Goal: Information Seeking & Learning: Learn about a topic

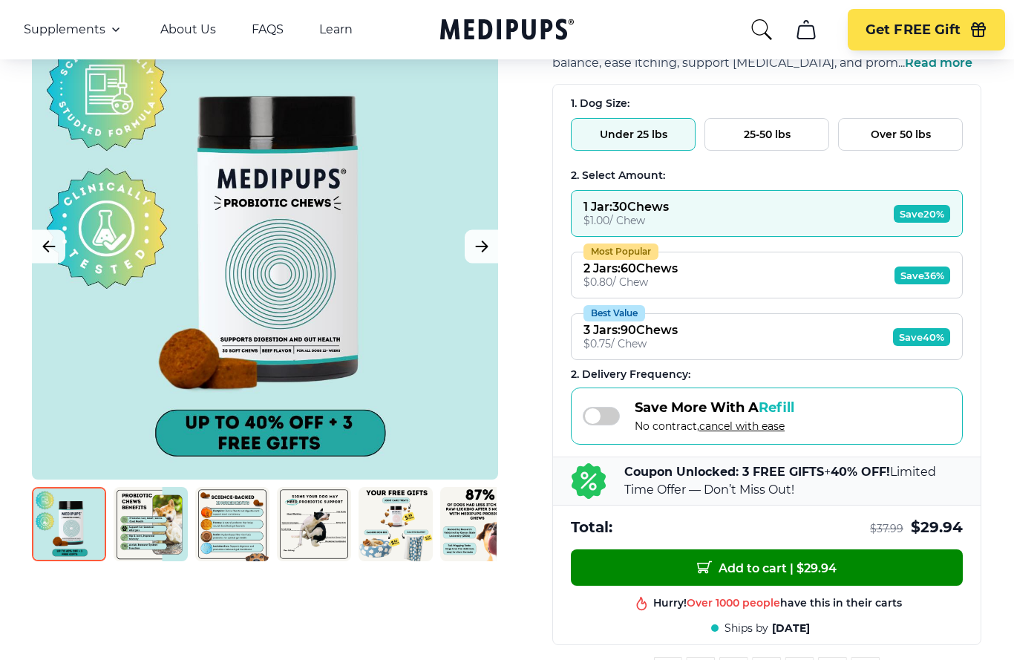
scroll to position [174, 0]
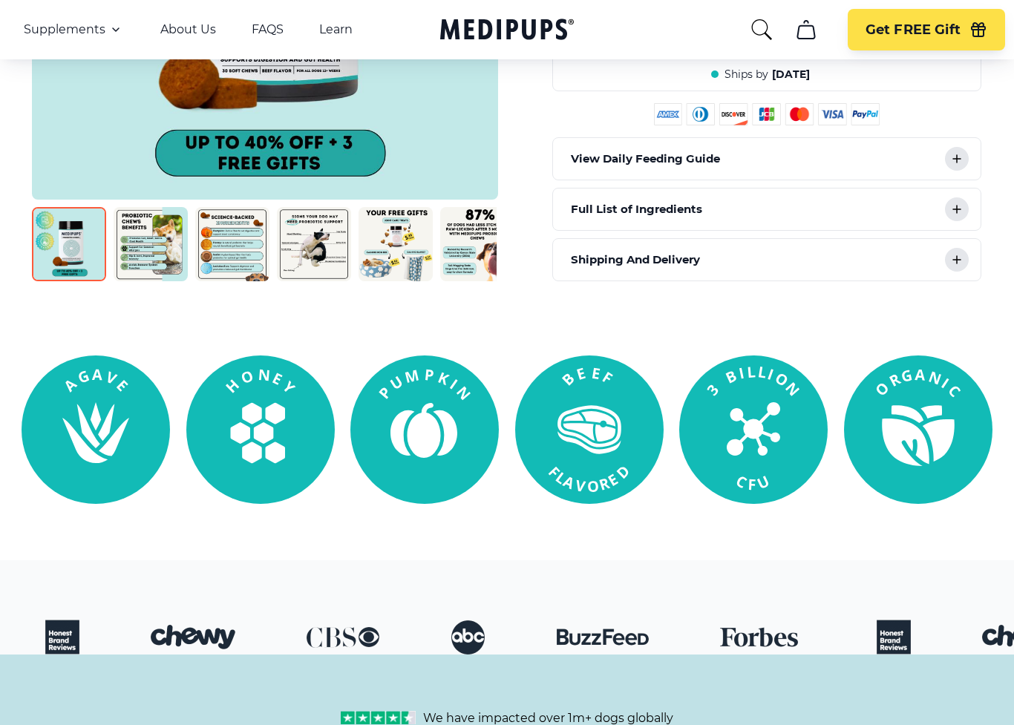
click at [966, 257] on div "Shipping And Delivery" at bounding box center [766, 261] width 427 height 42
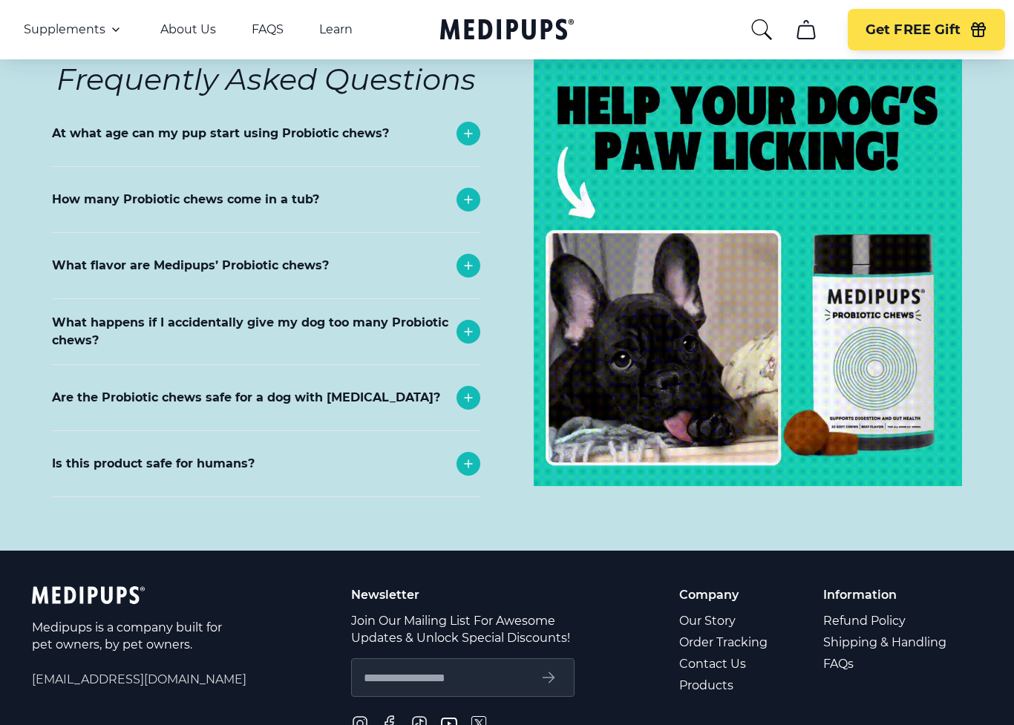
scroll to position [6522, 0]
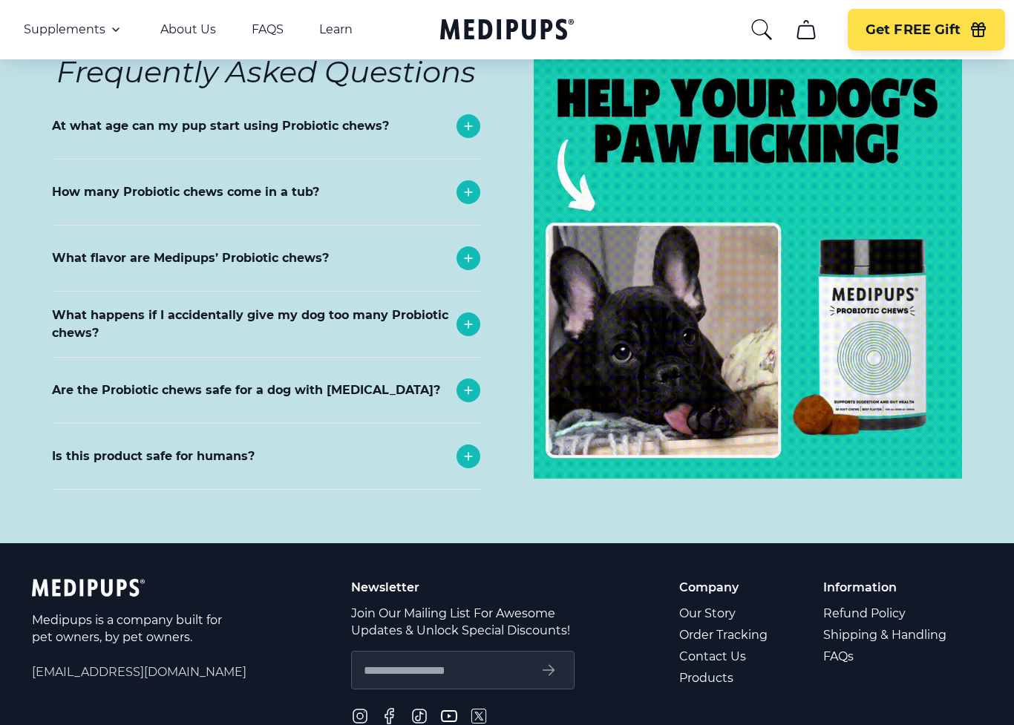
click at [471, 448] on icon at bounding box center [468, 457] width 18 height 18
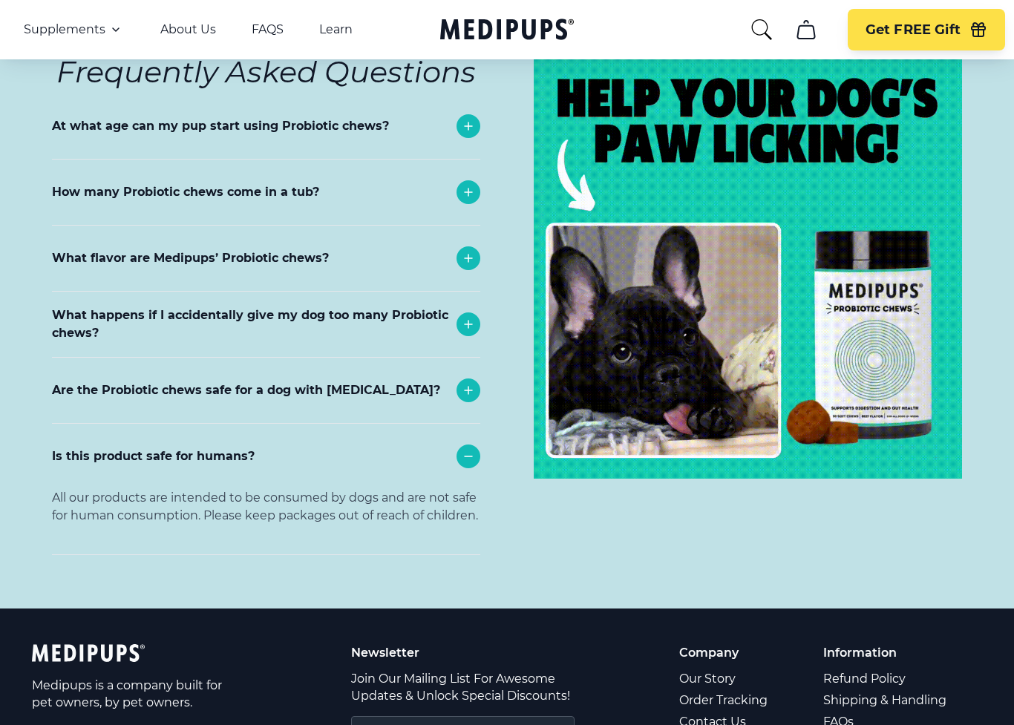
scroll to position [6523, 0]
click at [467, 378] on div at bounding box center [468, 390] width 24 height 24
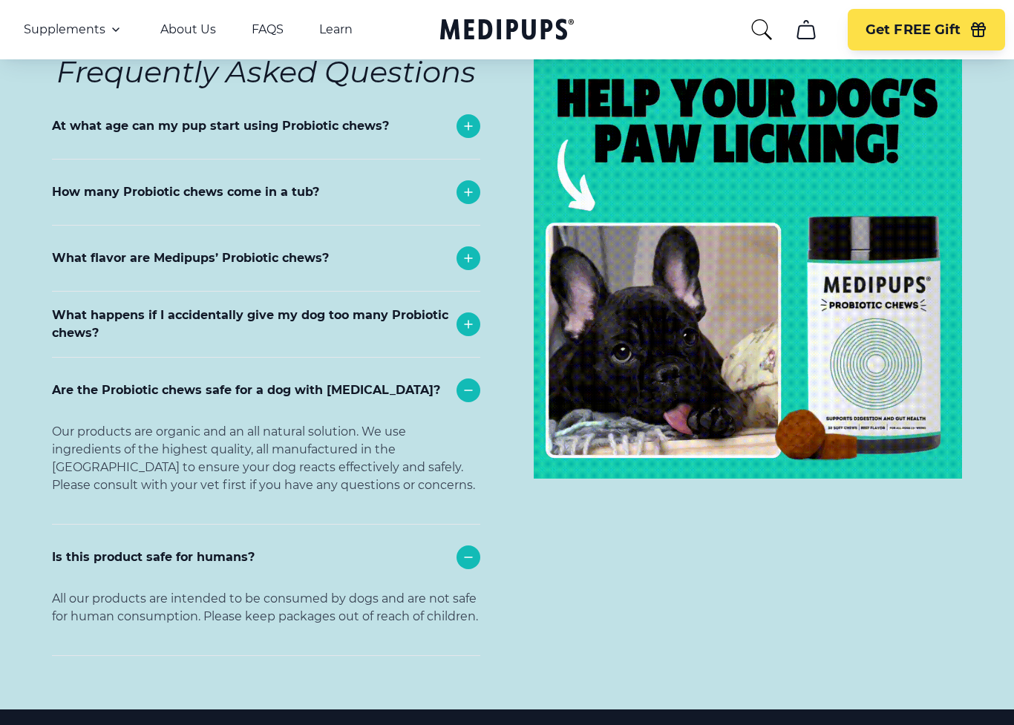
click at [471, 315] on icon at bounding box center [468, 324] width 18 height 18
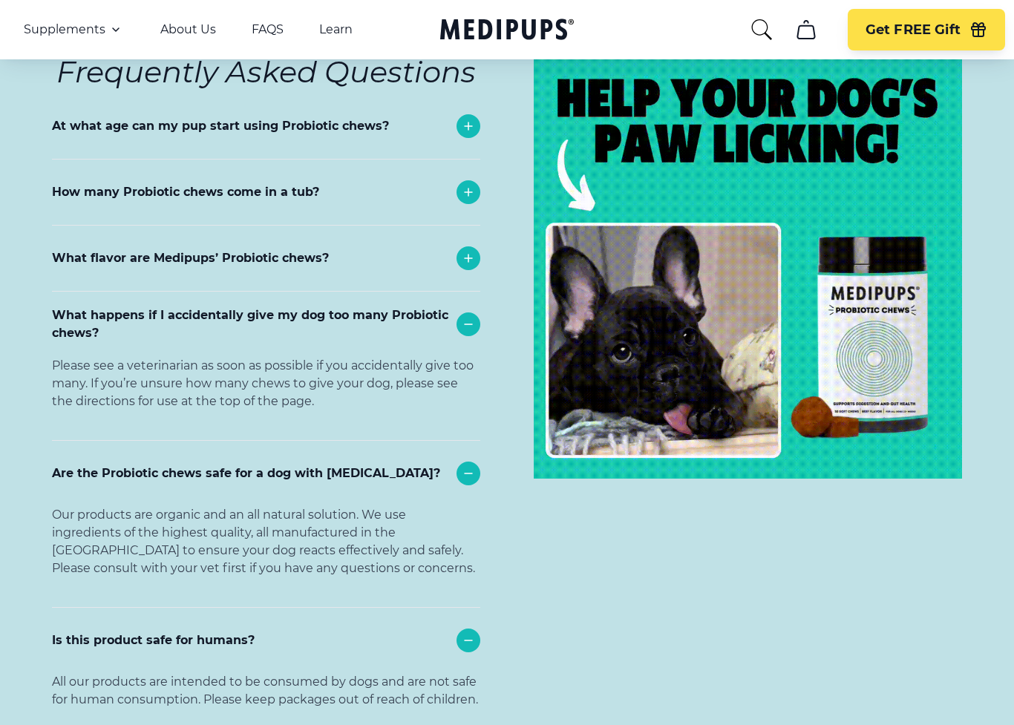
click at [467, 249] on icon at bounding box center [468, 258] width 18 height 18
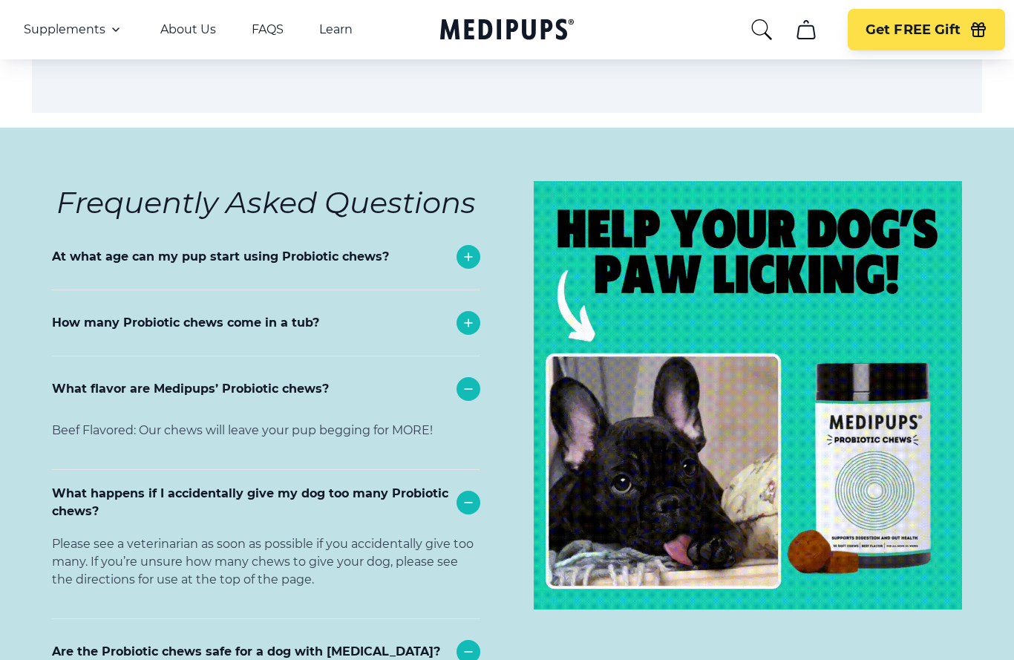
click at [467, 315] on icon at bounding box center [468, 324] width 18 height 18
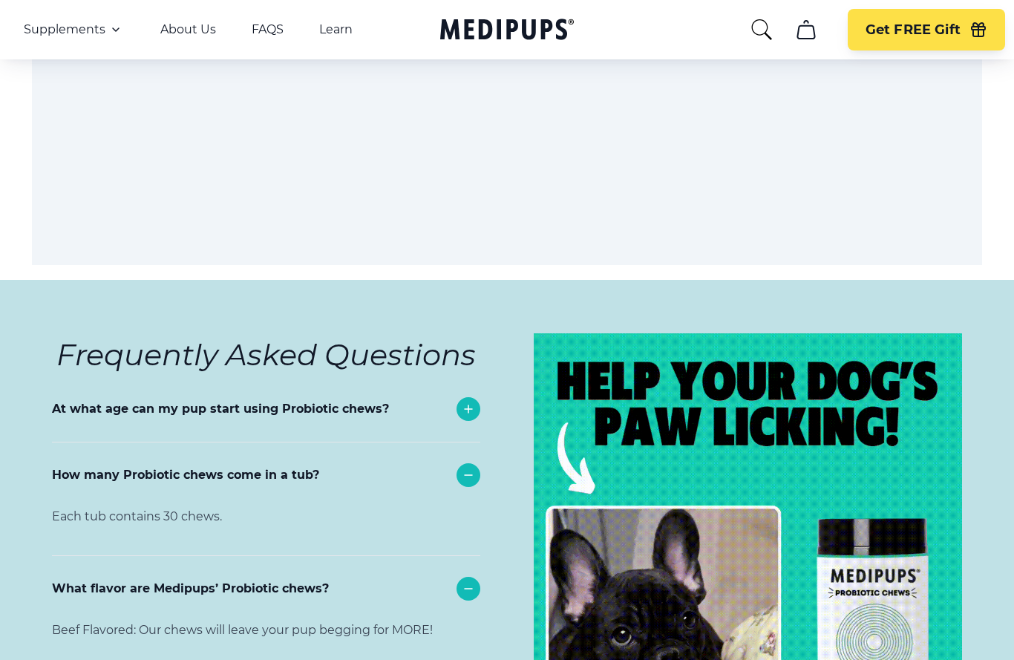
scroll to position [6240, 0]
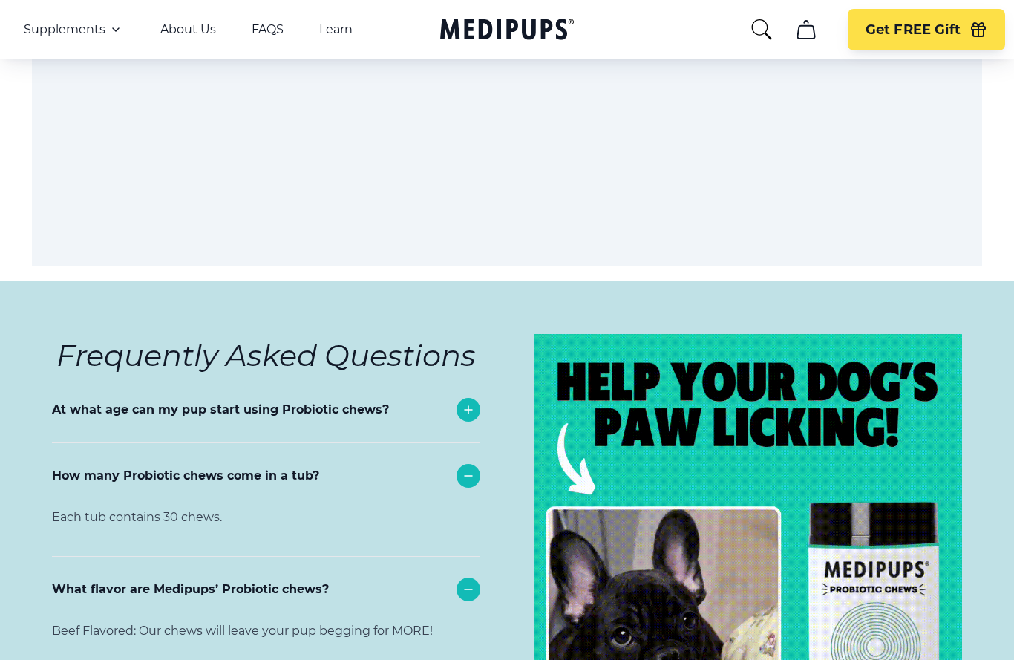
click at [470, 401] on icon at bounding box center [468, 410] width 18 height 18
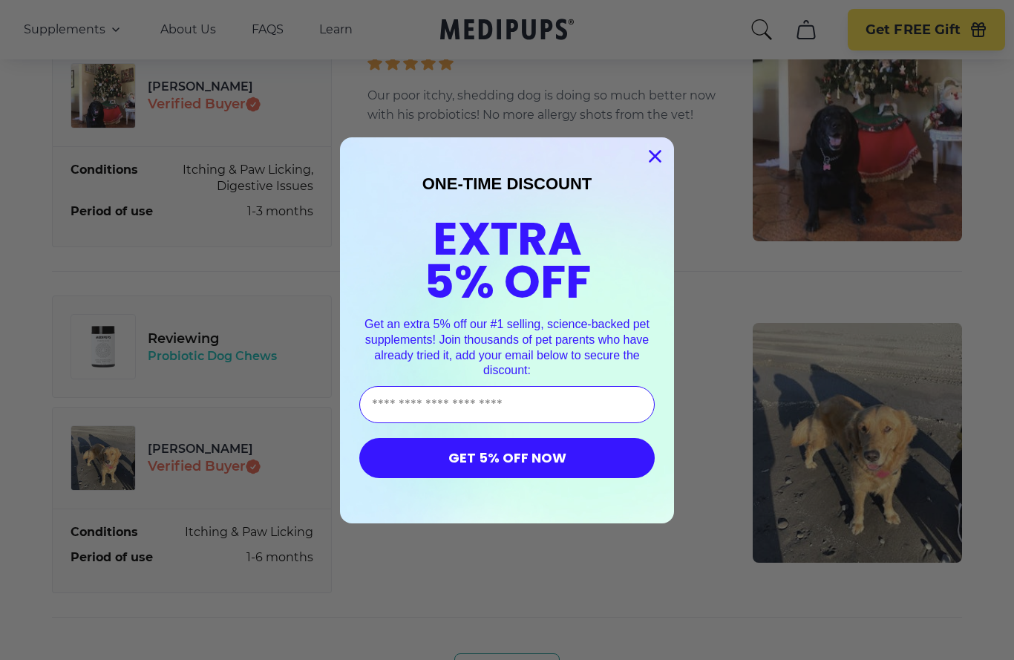
scroll to position [4942, 0]
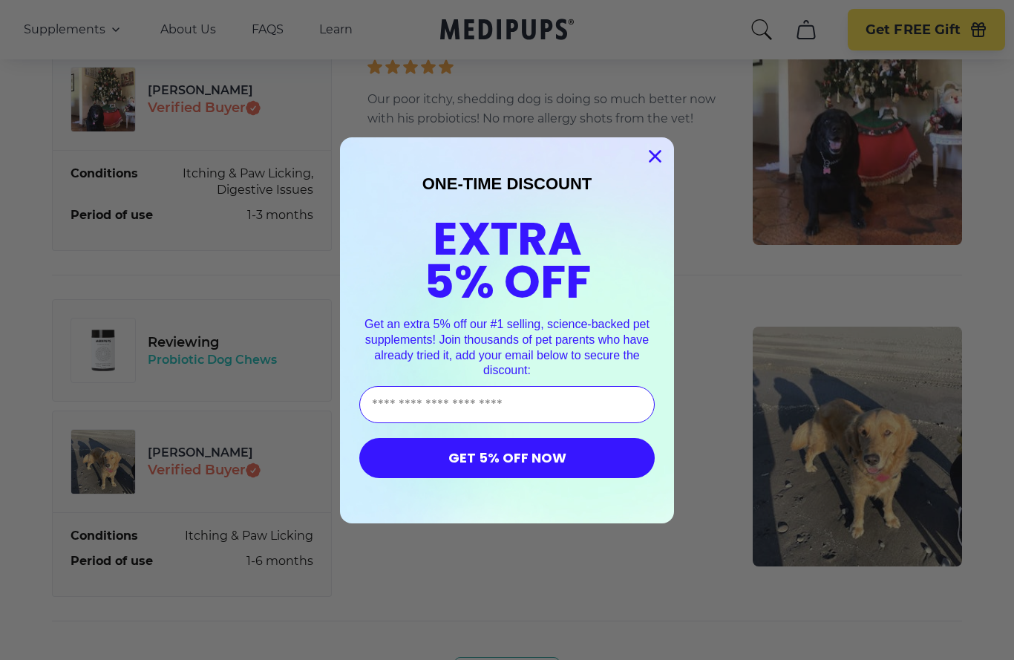
click at [656, 154] on icon "Close dialog" at bounding box center [655, 156] width 10 height 10
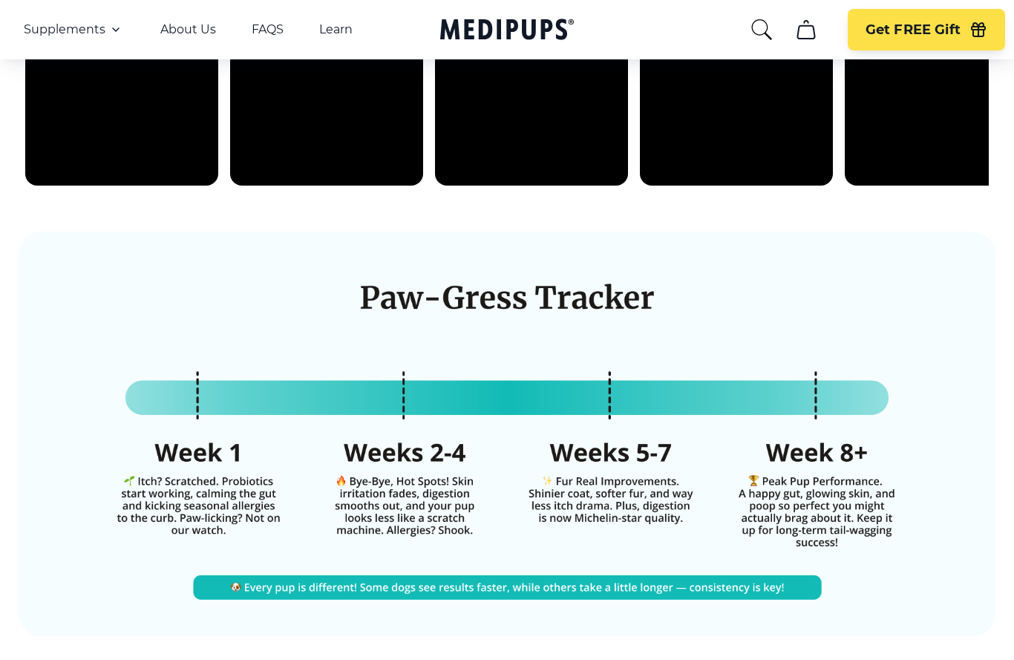
scroll to position [3242, 0]
click at [279, 27] on link "FAQS" at bounding box center [268, 29] width 32 height 15
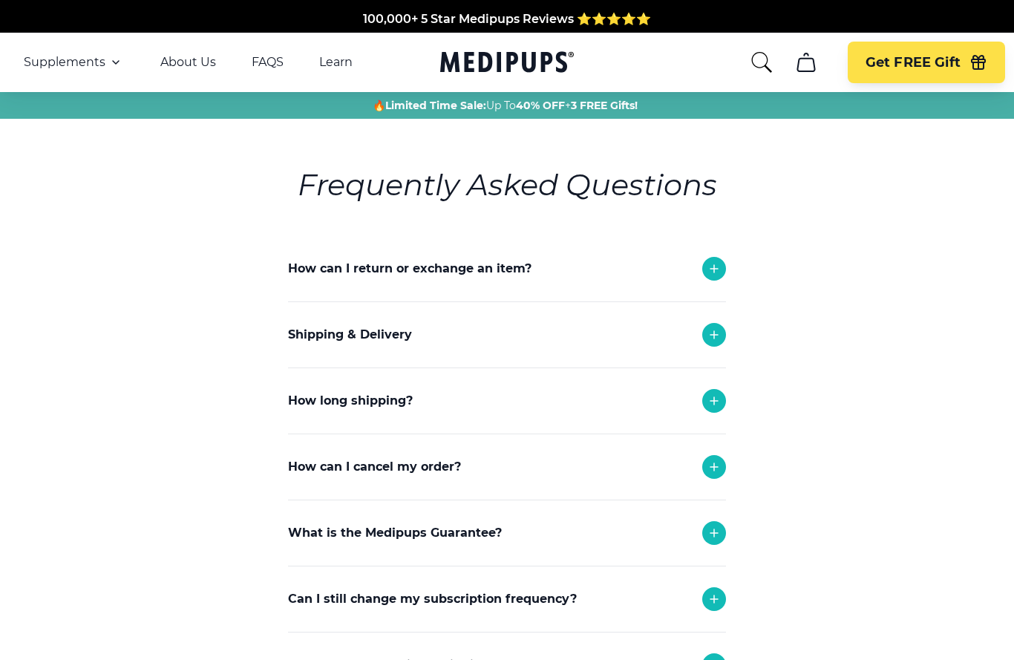
click at [723, 267] on div at bounding box center [714, 269] width 24 height 24
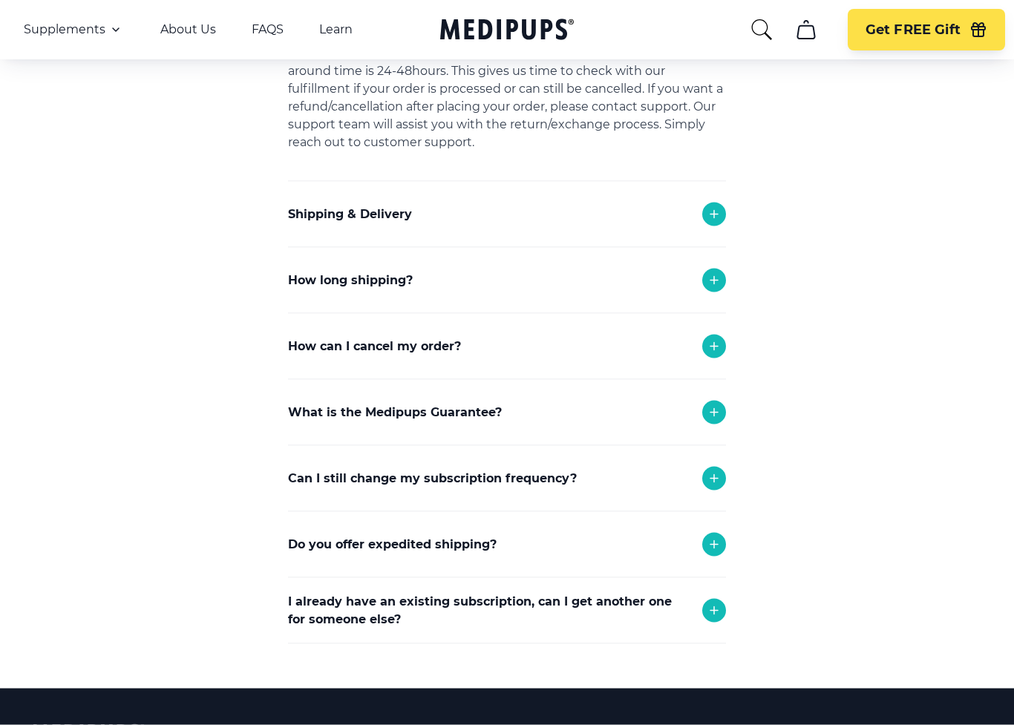
scroll to position [549, 0]
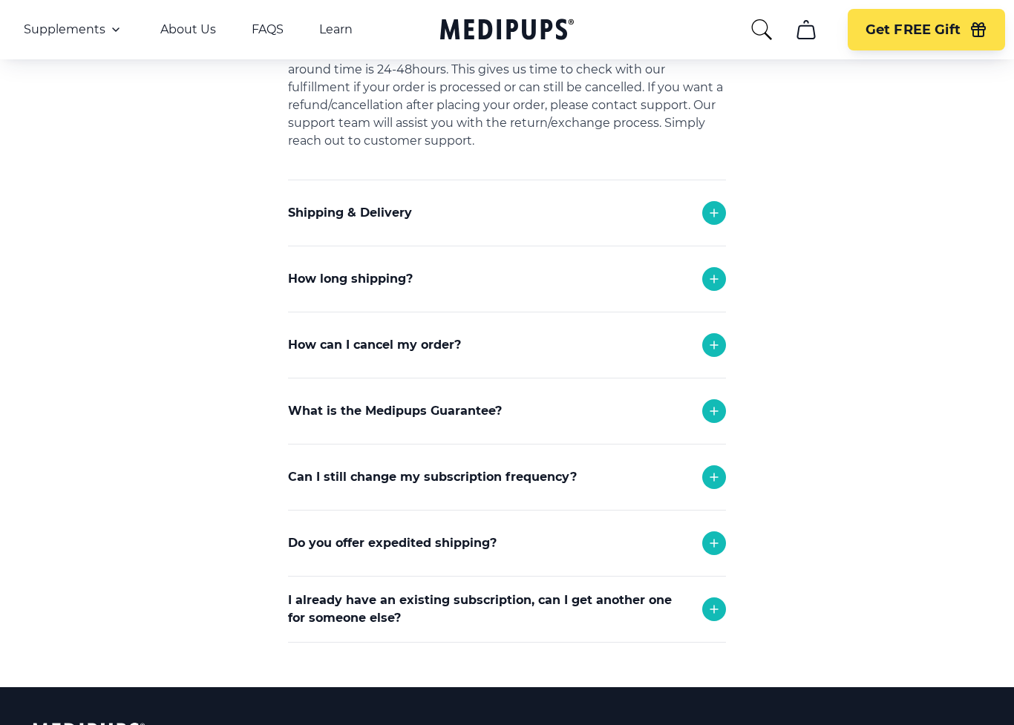
click at [718, 214] on icon at bounding box center [714, 213] width 18 height 18
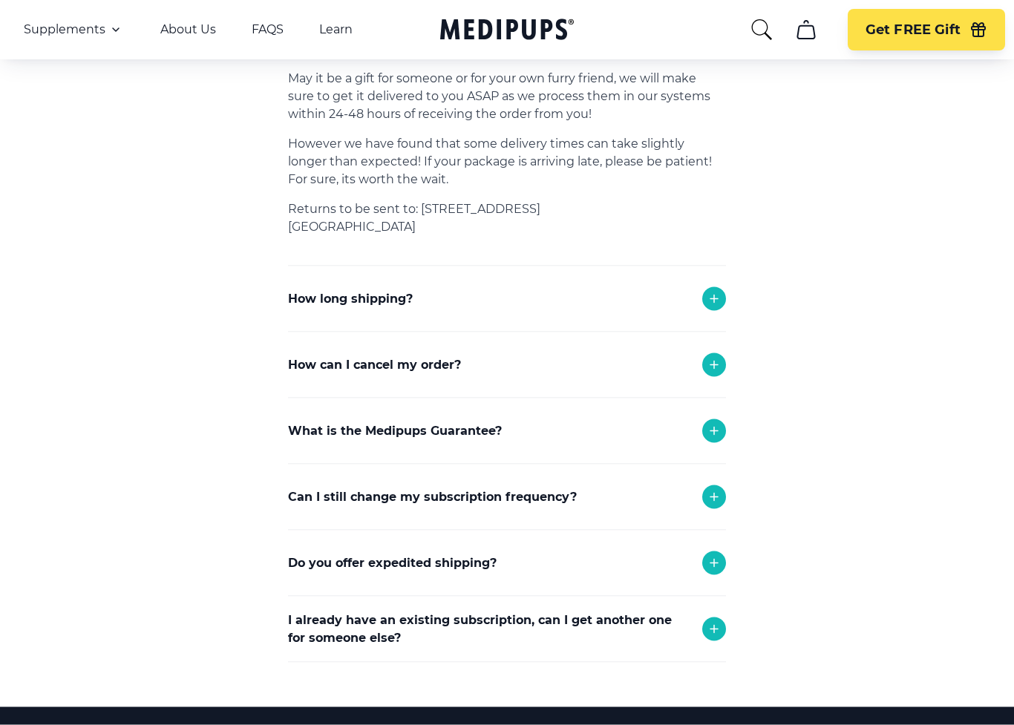
scroll to position [772, 0]
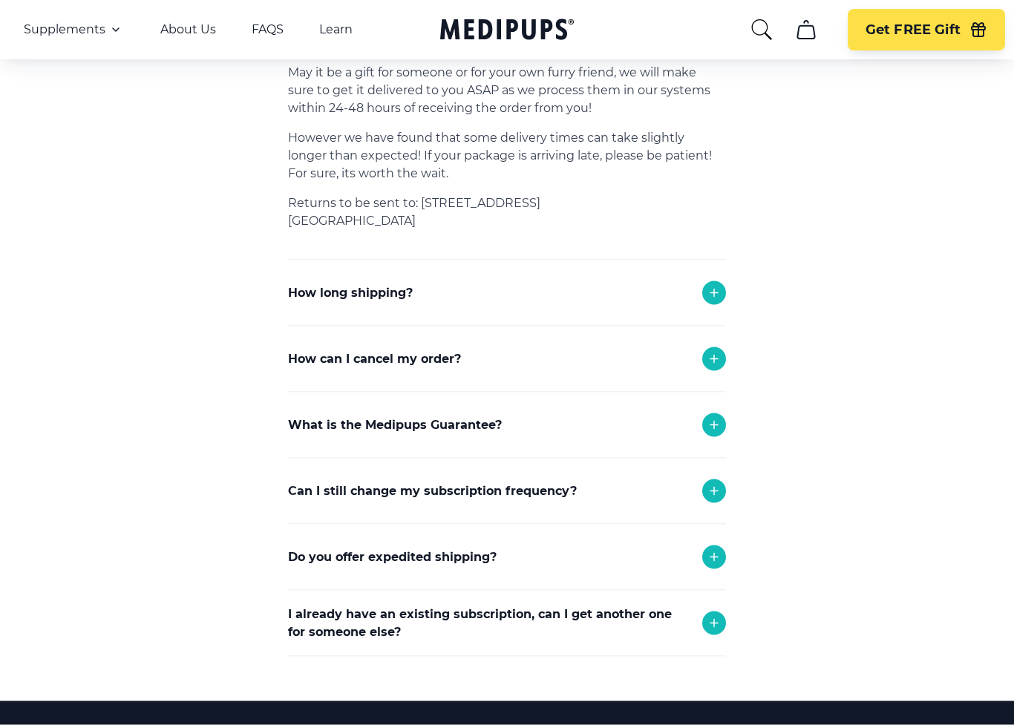
click at [715, 298] on icon at bounding box center [714, 293] width 18 height 18
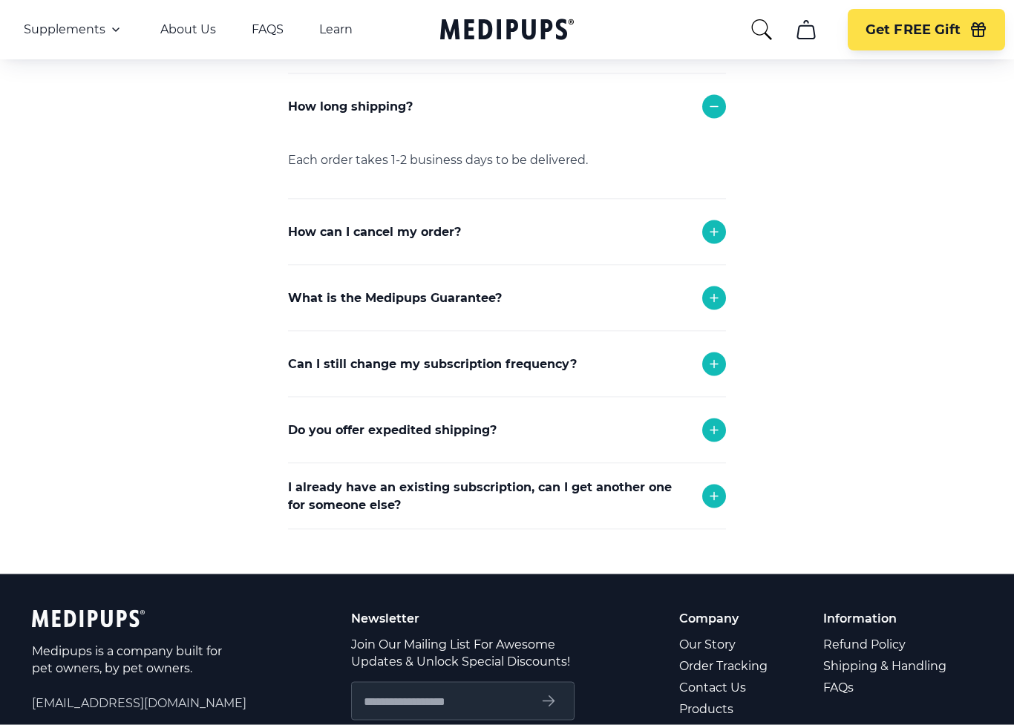
scroll to position [959, 0]
click at [715, 229] on icon at bounding box center [714, 232] width 18 height 18
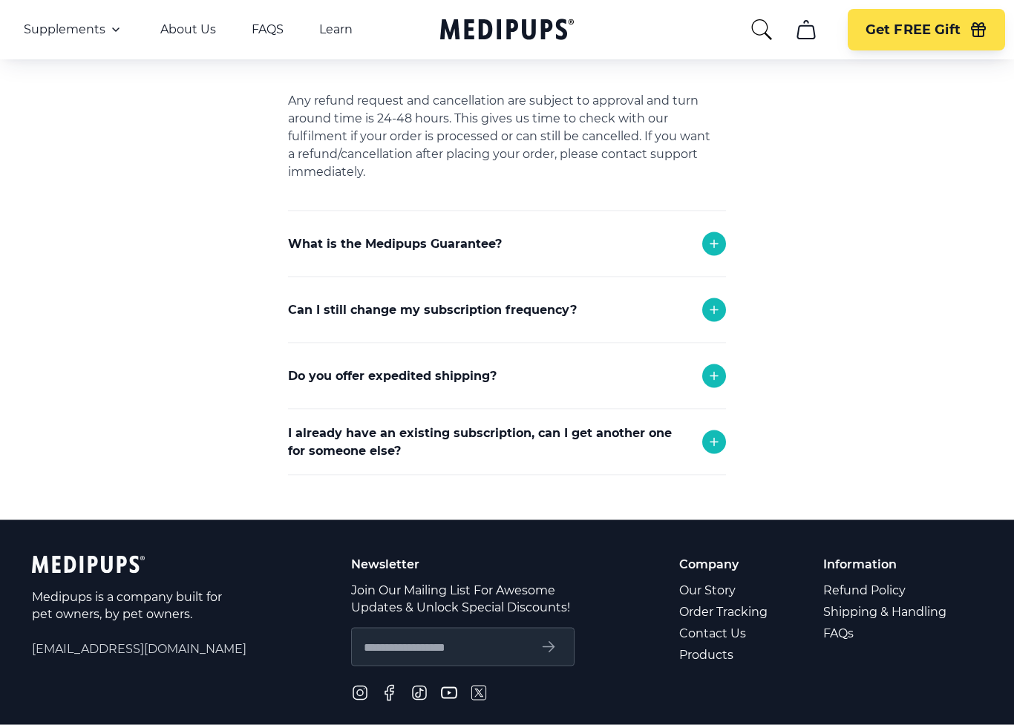
scroll to position [1151, 0]
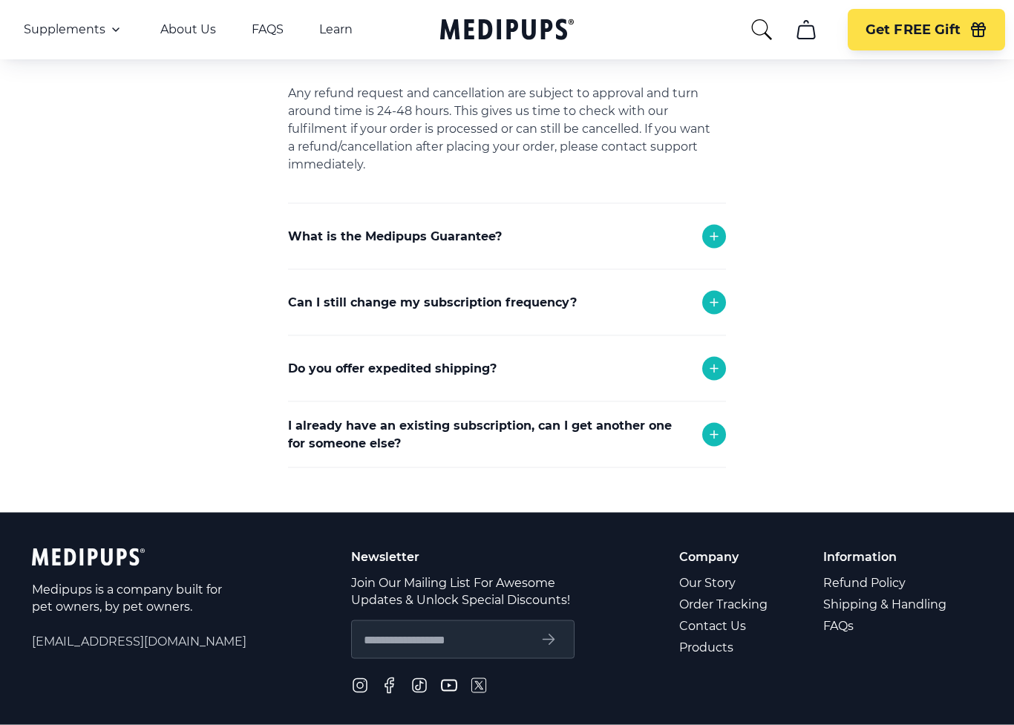
click at [712, 237] on icon at bounding box center [714, 237] width 18 height 18
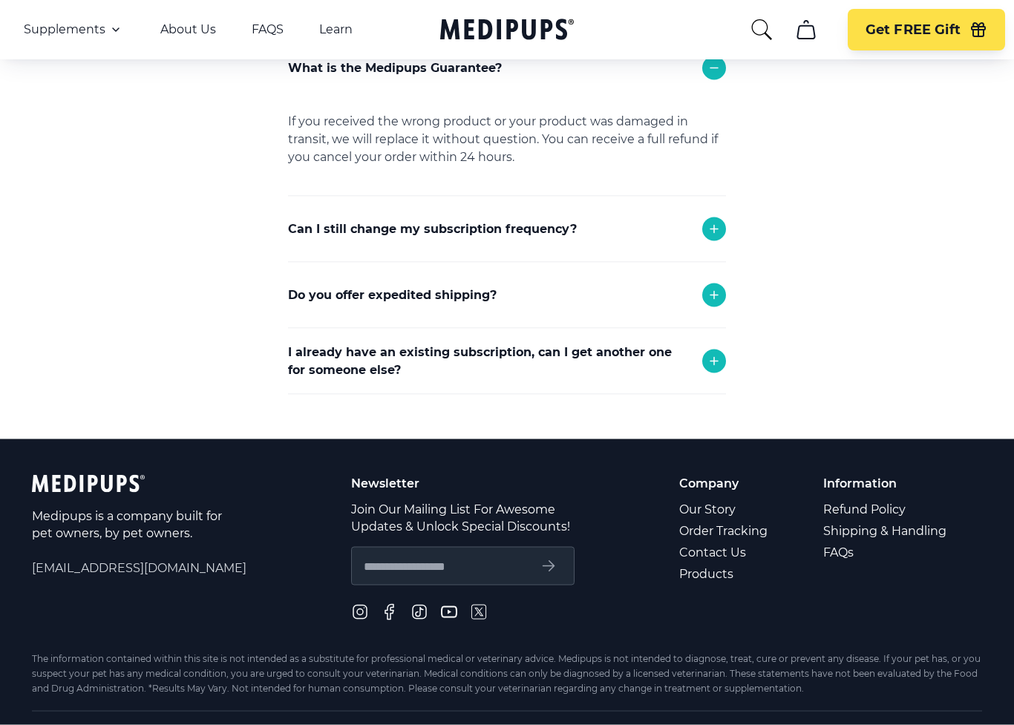
scroll to position [1322, 0]
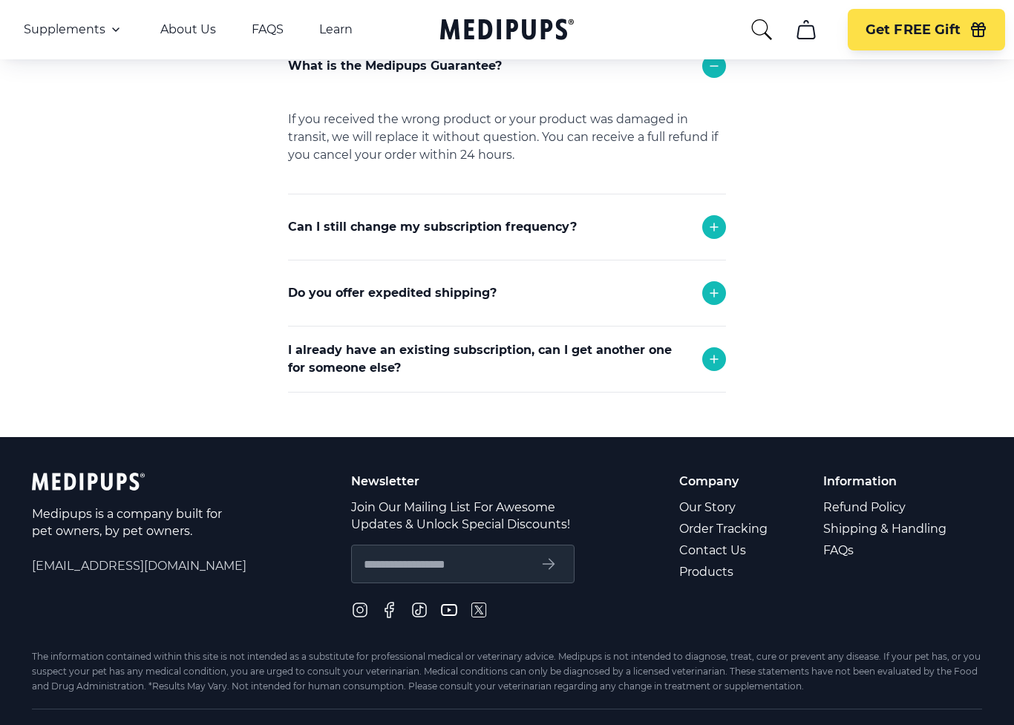
click at [715, 229] on icon at bounding box center [714, 227] width 18 height 18
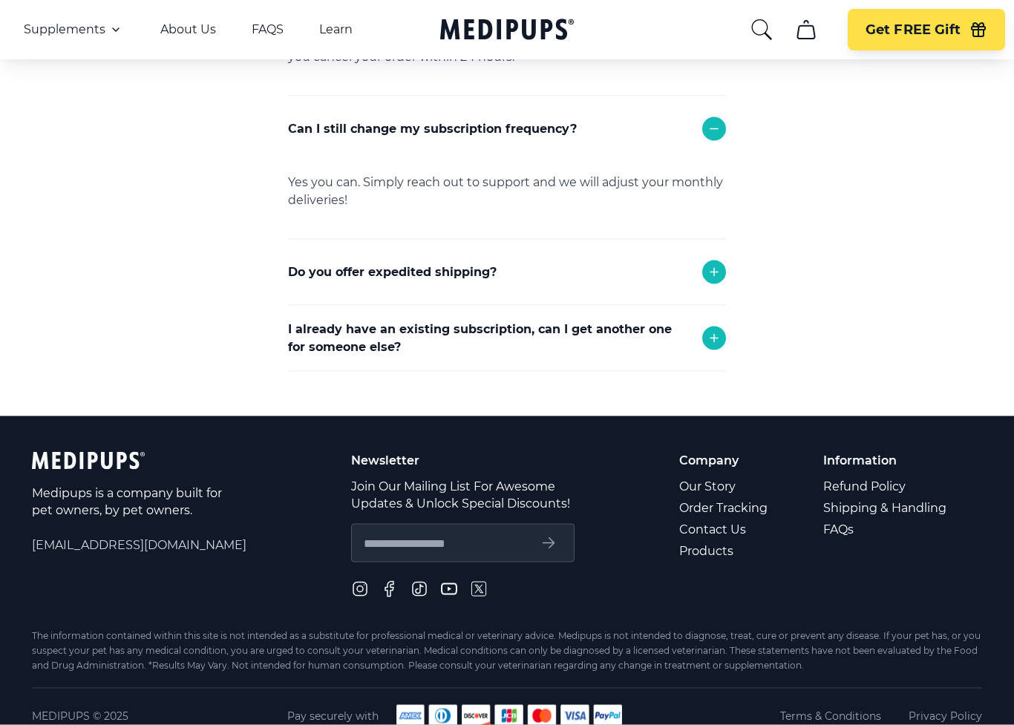
scroll to position [1437, 0]
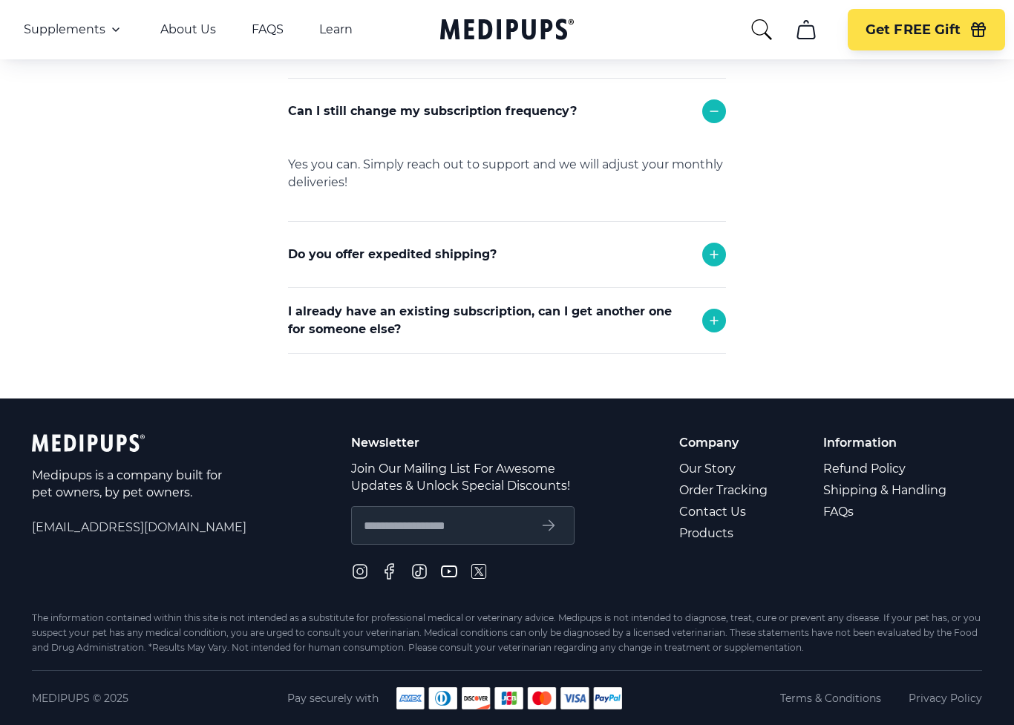
click at [712, 253] on icon at bounding box center [714, 255] width 18 height 18
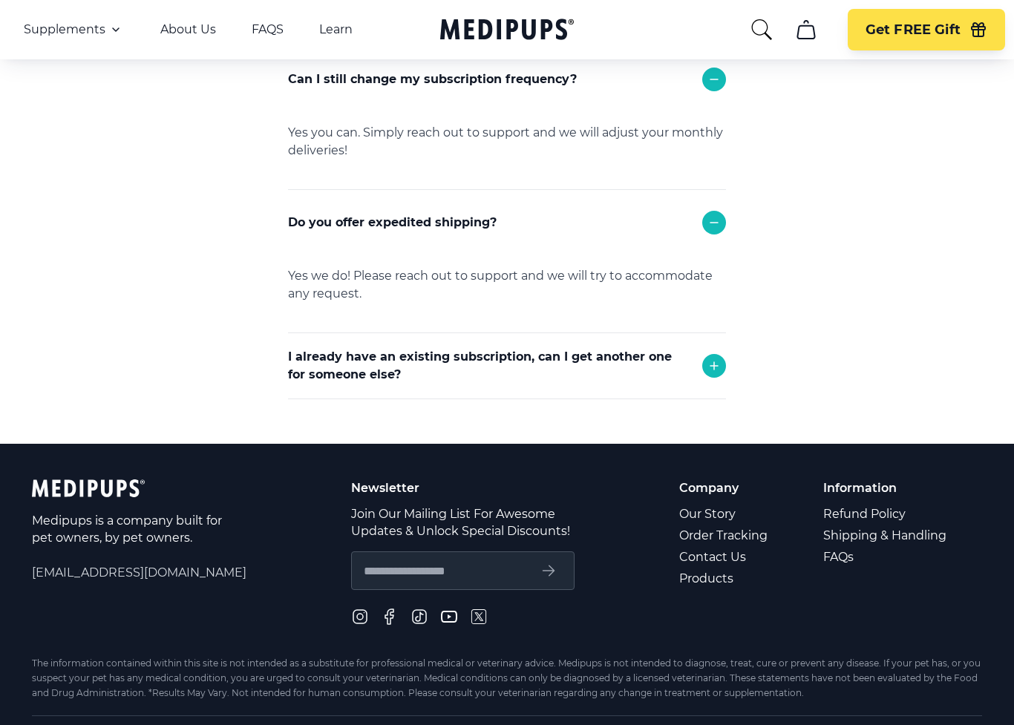
scroll to position [1514, 0]
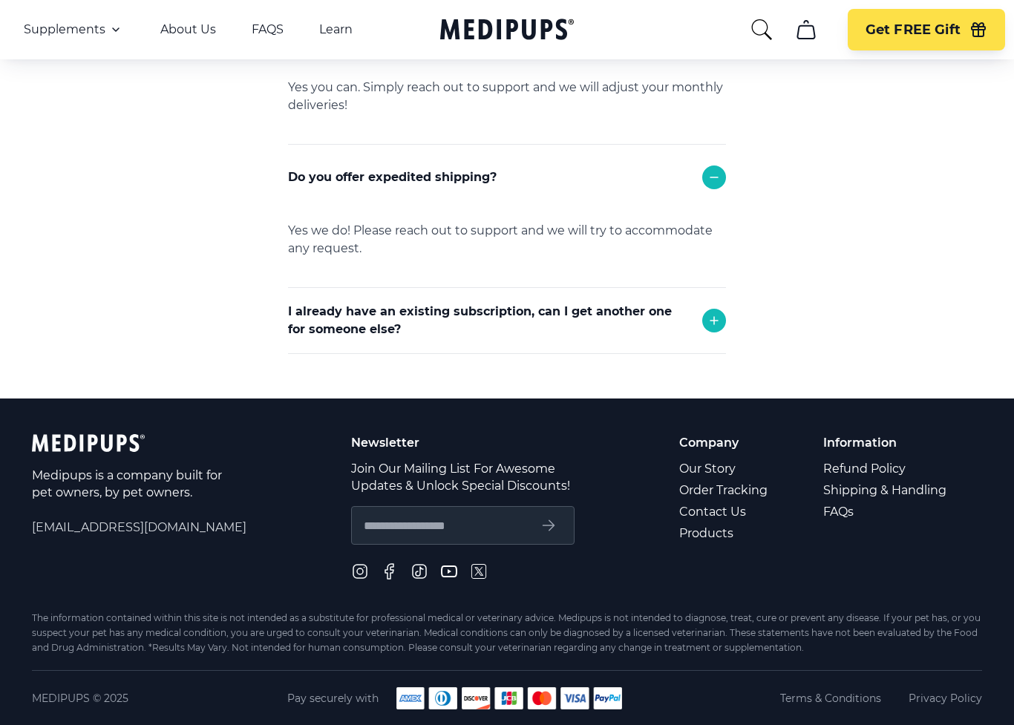
click at [713, 318] on icon at bounding box center [714, 321] width 18 height 18
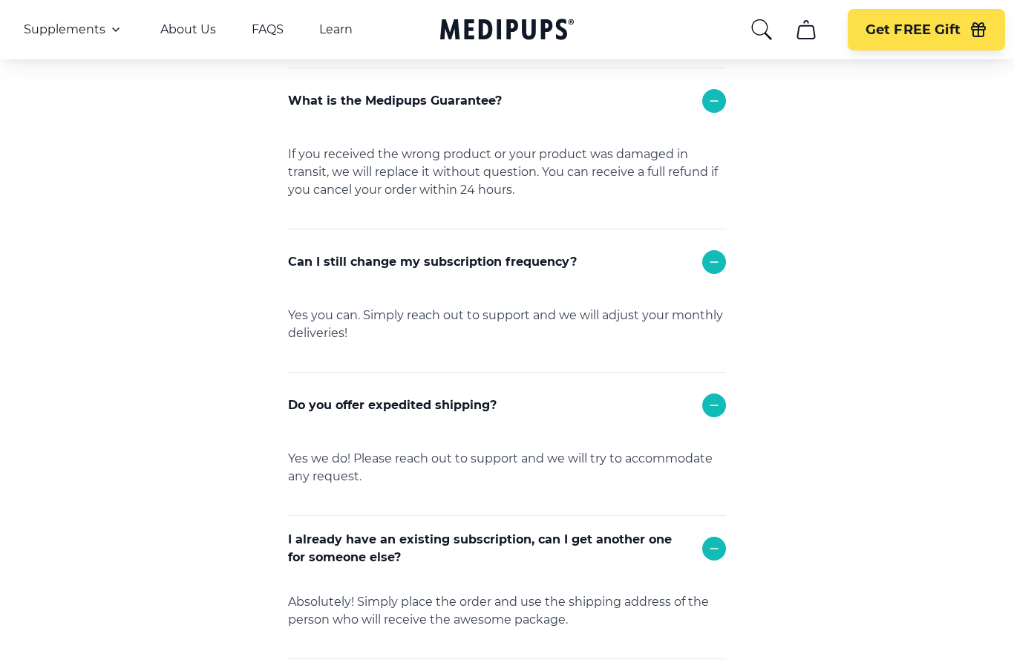
scroll to position [1281, 0]
